Goal: Navigation & Orientation: Understand site structure

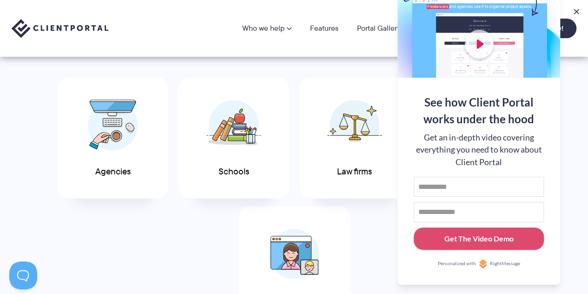
scroll to position [619, 0]
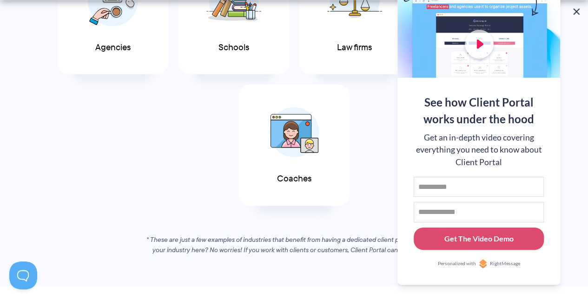
click at [577, 10] on button at bounding box center [576, 11] width 11 height 11
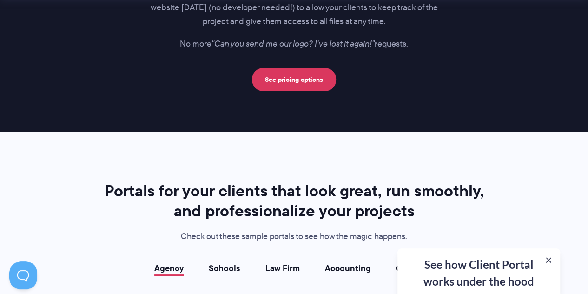
scroll to position [1797, 0]
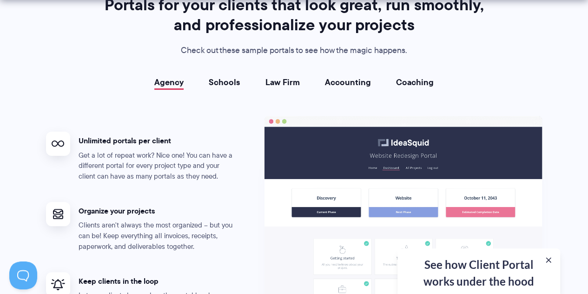
click at [230, 86] on link "Schools" at bounding box center [225, 82] width 32 height 9
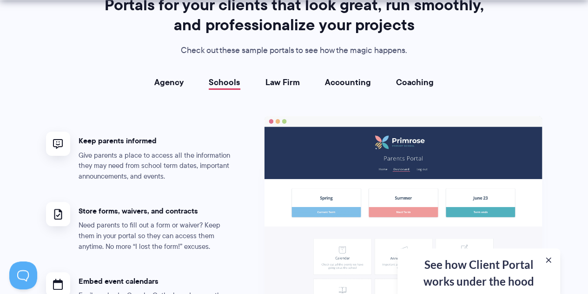
click at [292, 82] on link "Law Firm" at bounding box center [282, 82] width 34 height 9
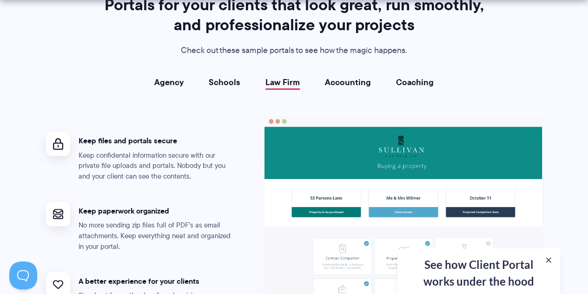
click at [406, 82] on link "Coaching" at bounding box center [415, 82] width 38 height 9
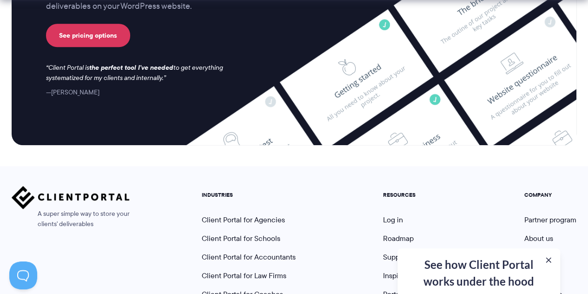
scroll to position [4009, 0]
